Goal: Task Accomplishment & Management: Manage account settings

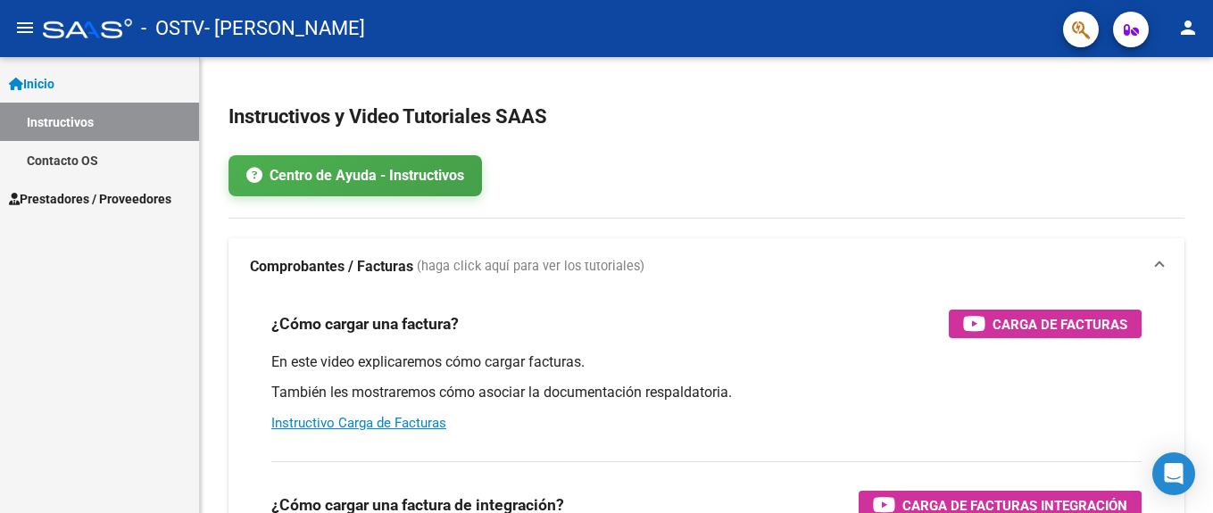
click at [107, 195] on span "Prestadores / Proveedores" at bounding box center [90, 199] width 162 height 20
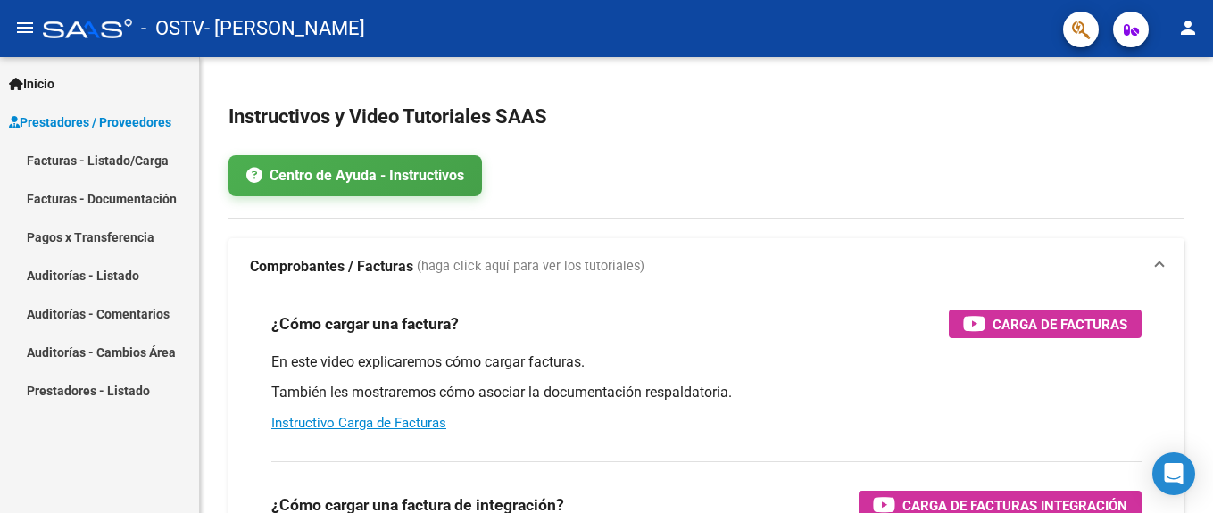
click at [90, 177] on link "Facturas - Listado/Carga" at bounding box center [99, 160] width 199 height 38
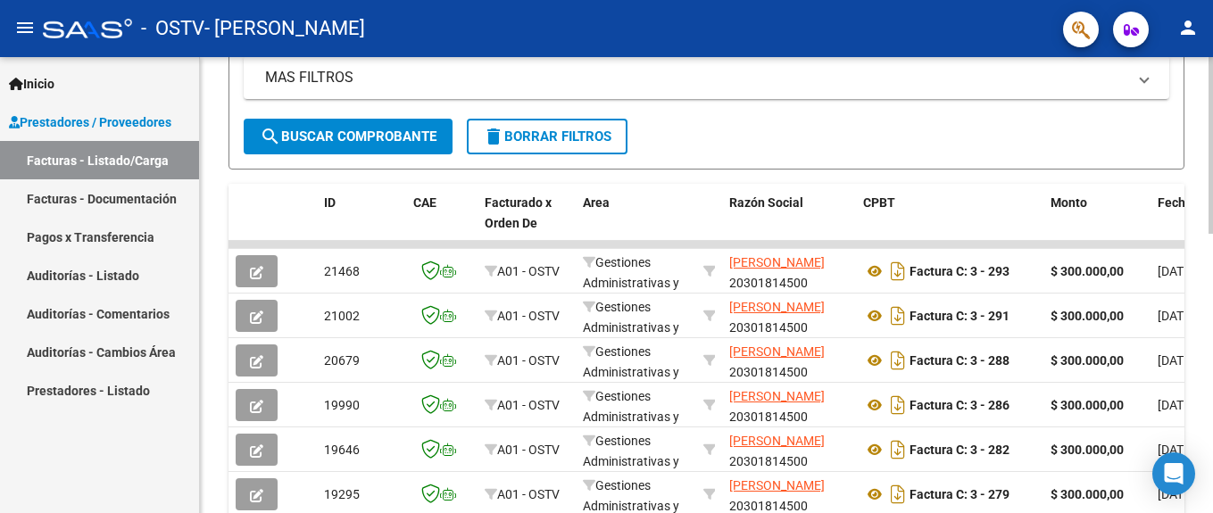
scroll to position [446, 0]
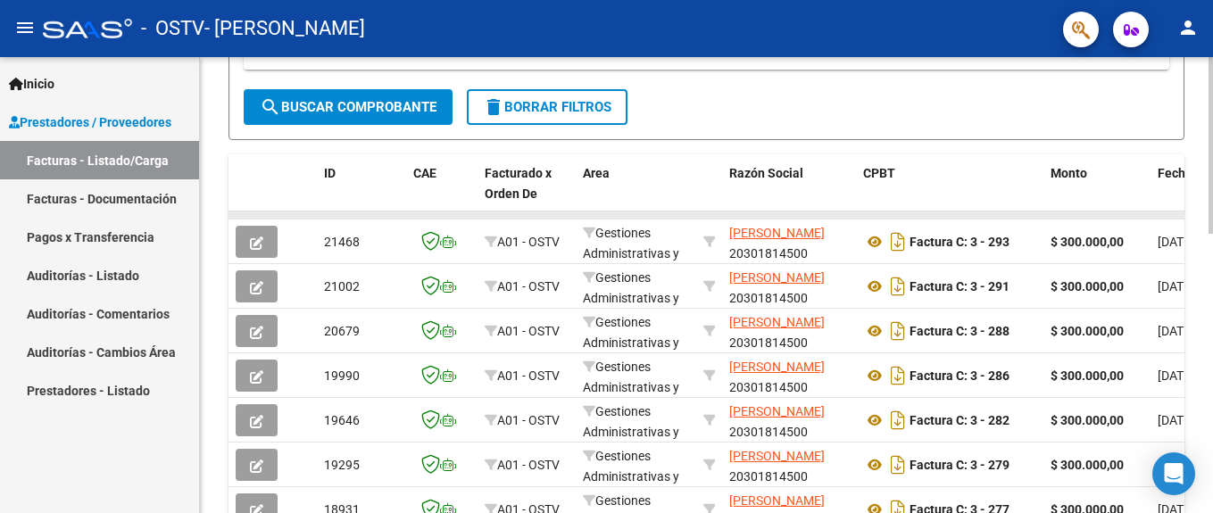
drag, startPoint x: 683, startPoint y: 212, endPoint x: 912, endPoint y: 213, distance: 229.4
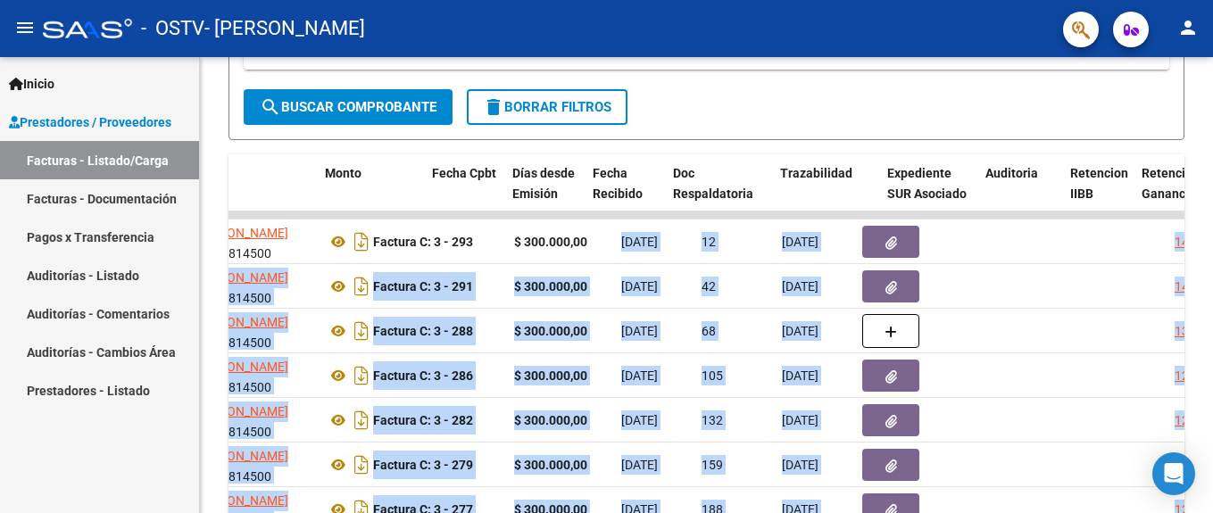
scroll to position [0, 1010]
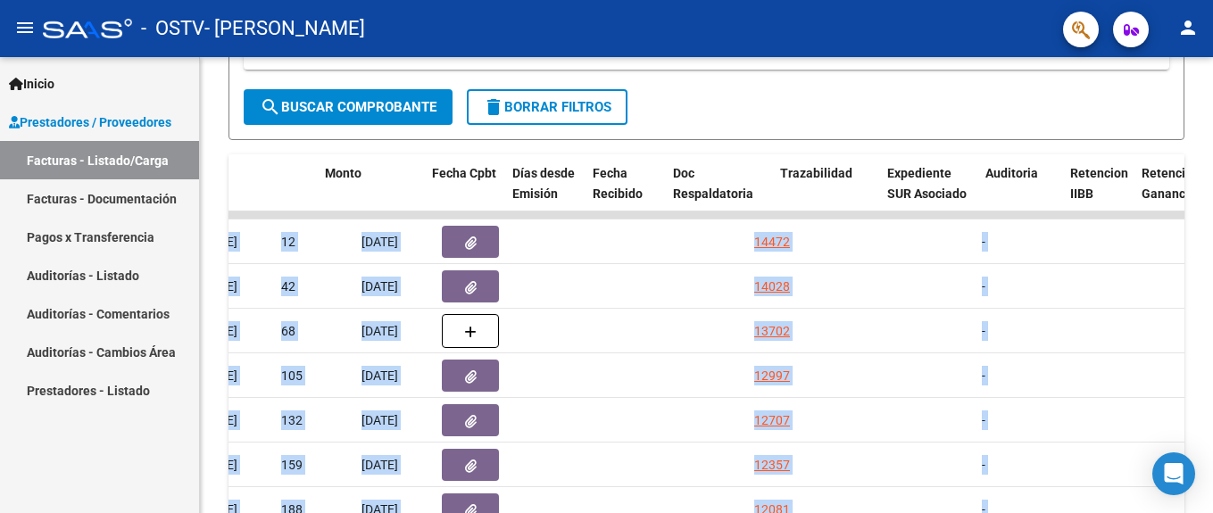
drag, startPoint x: 1146, startPoint y: 238, endPoint x: 1213, endPoint y: 242, distance: 67.0
click at [1212, 242] on html "menu - OSTV - [PERSON_NAME] SEGUNDO person Inicio Instructivos Contacto OS Pres…" at bounding box center [606, 256] width 1213 height 513
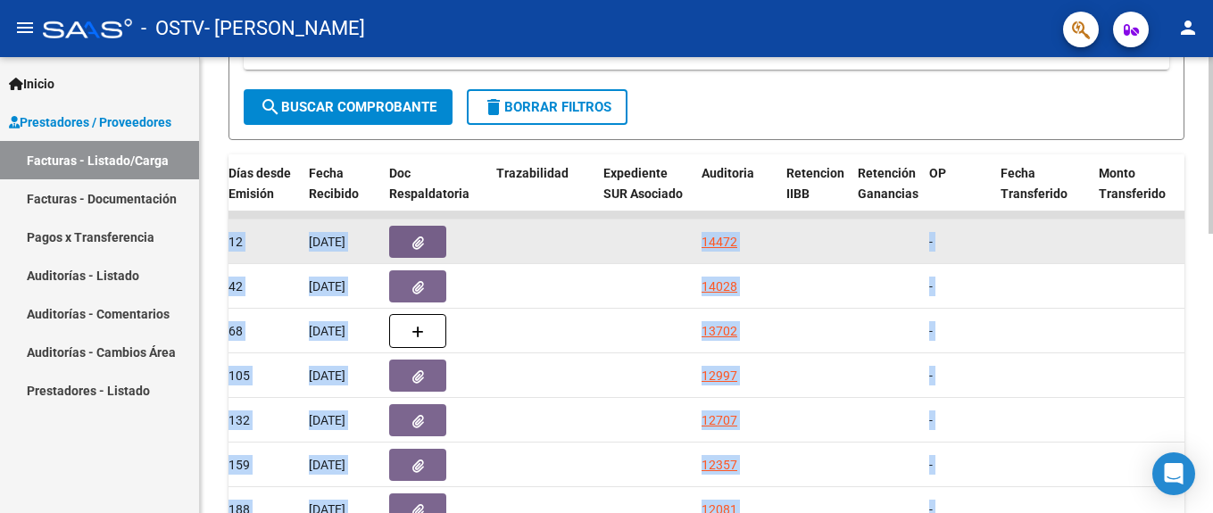
click at [349, 232] on div "[DATE]" at bounding box center [342, 242] width 66 height 21
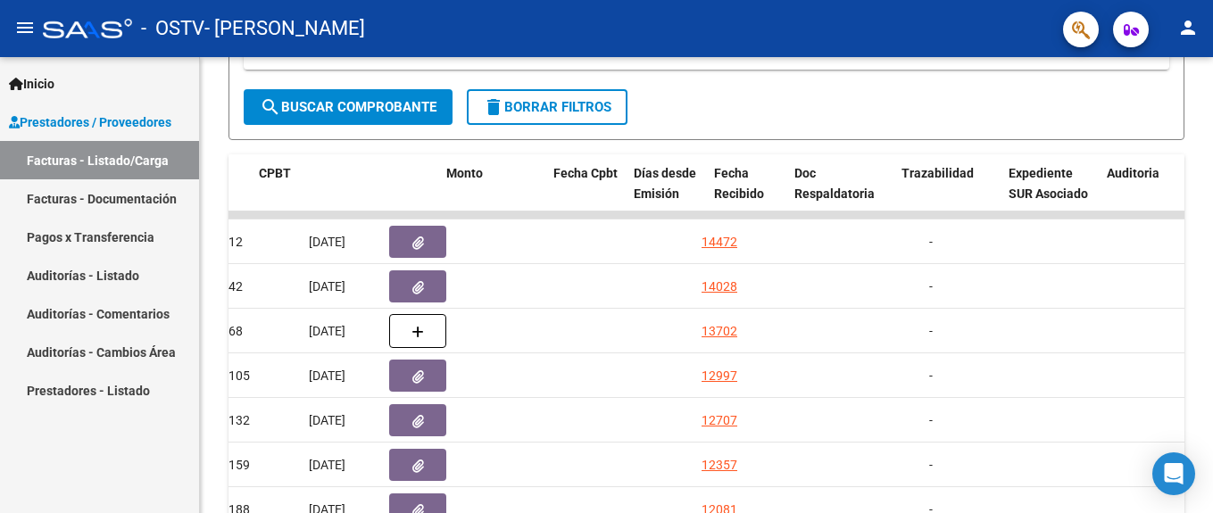
scroll to position [0, 58]
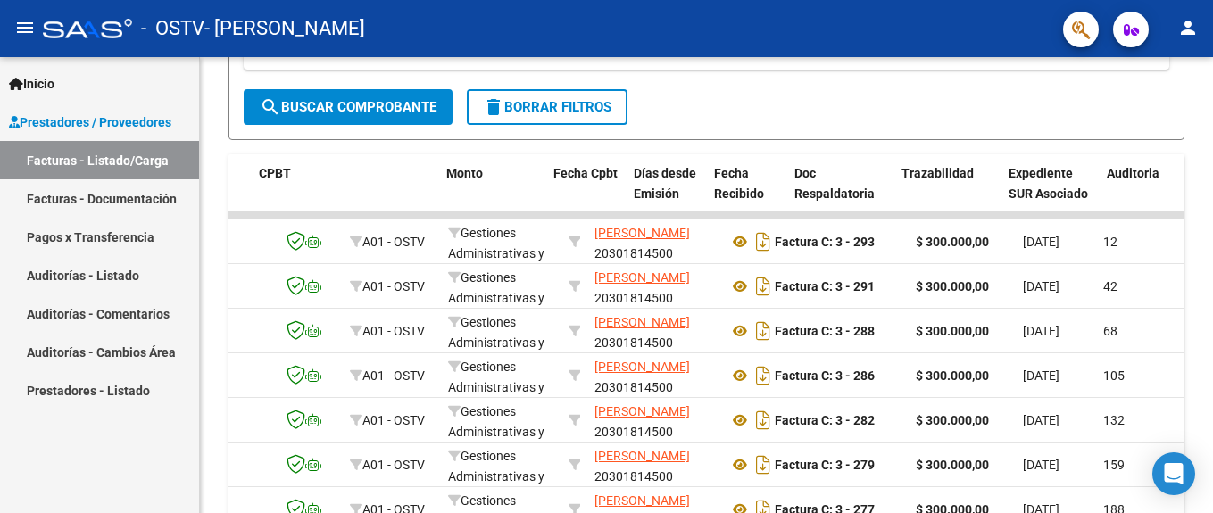
drag, startPoint x: 351, startPoint y: 239, endPoint x: 152, endPoint y: 233, distance: 199.2
click at [154, 238] on mat-sidenav-container "Inicio Instructivos Contacto OS Prestadores / Proveedores Facturas - Listado/Ca…" at bounding box center [606, 285] width 1213 height 456
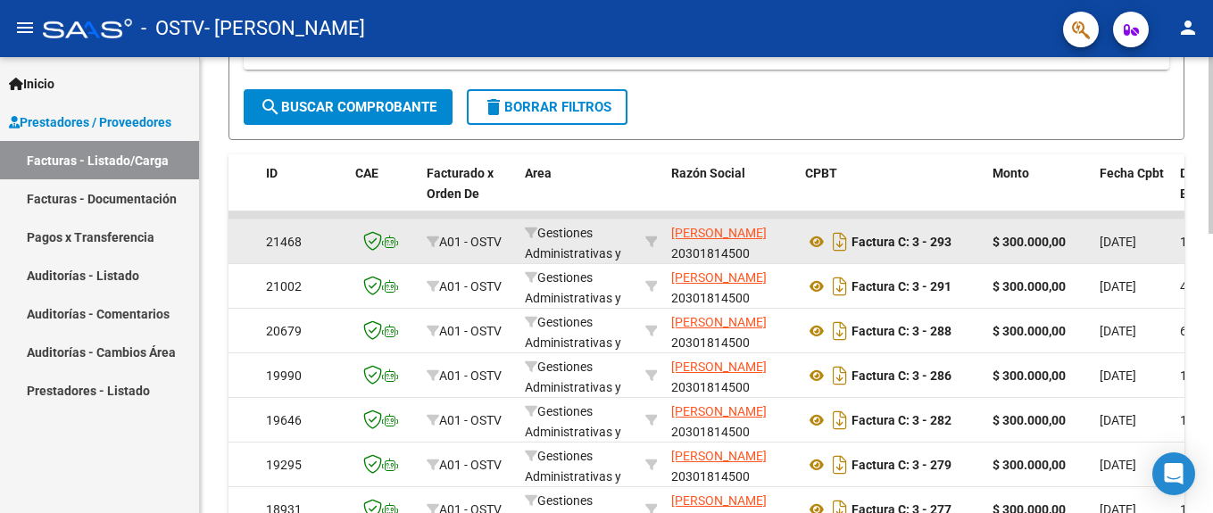
click at [1131, 238] on span "[DATE]" at bounding box center [1118, 242] width 37 height 14
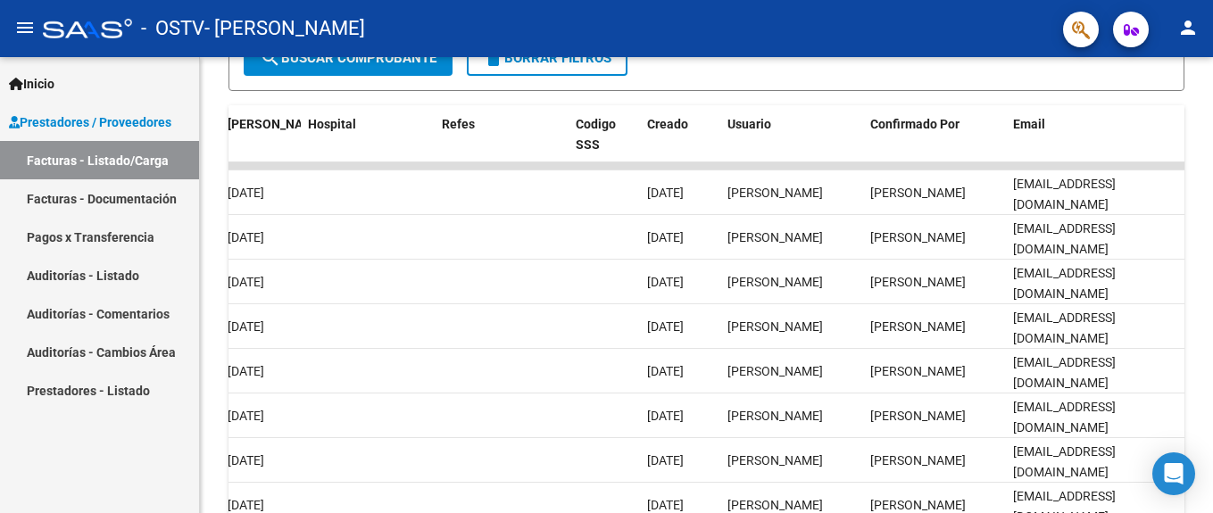
scroll to position [453, 0]
